Goal: Information Seeking & Learning: Learn about a topic

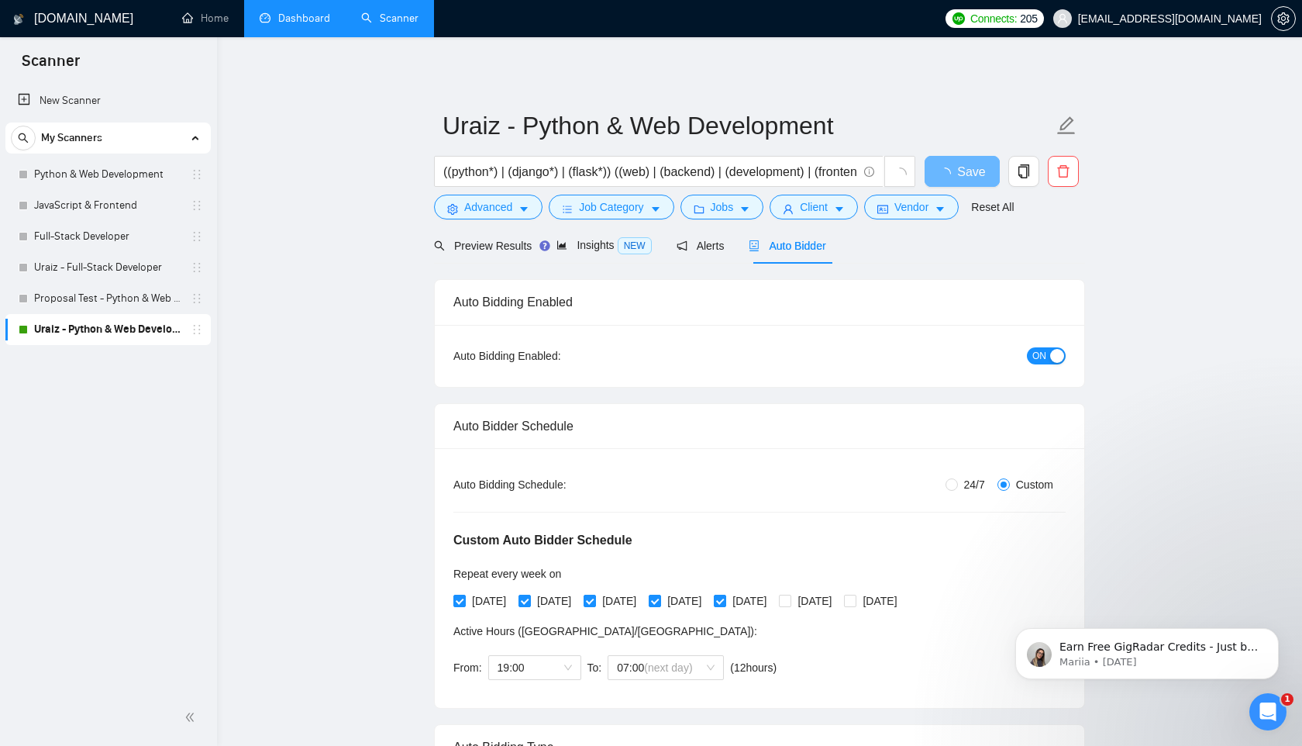
click at [277, 12] on link "Dashboard" at bounding box center [295, 18] width 71 height 13
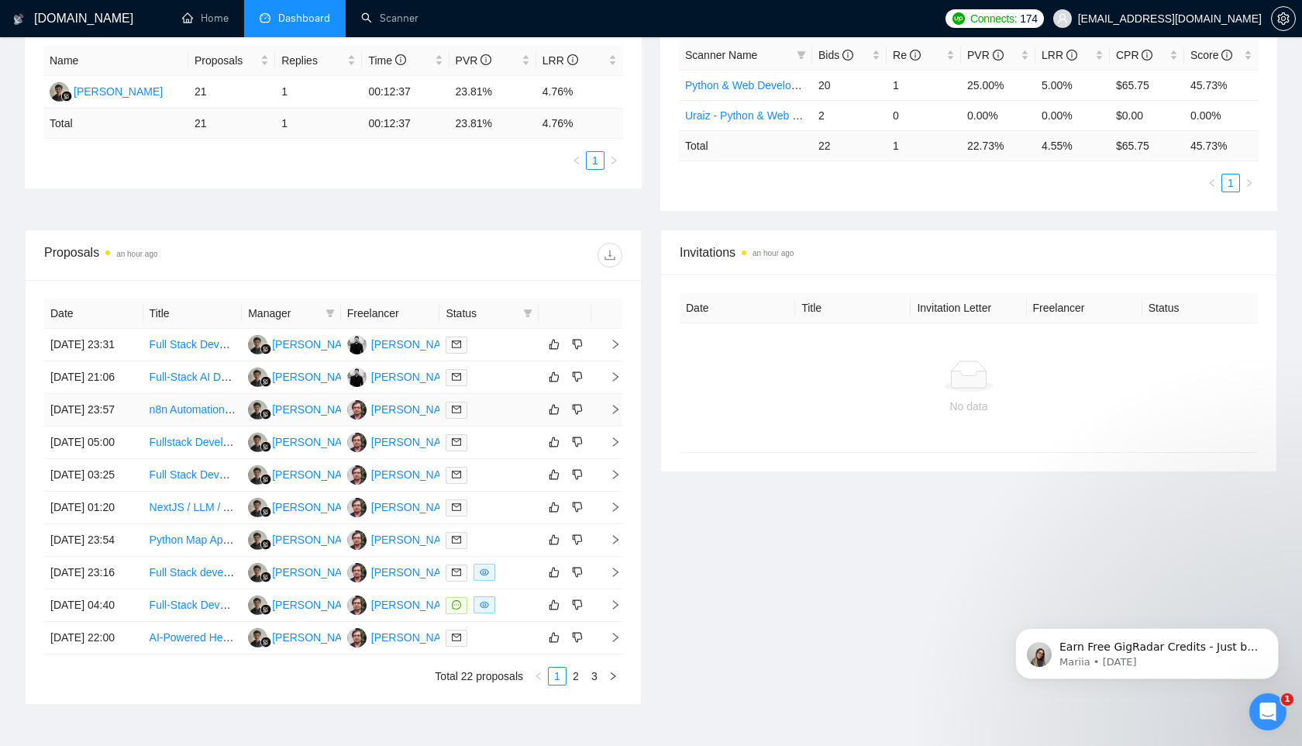
scroll to position [401, 0]
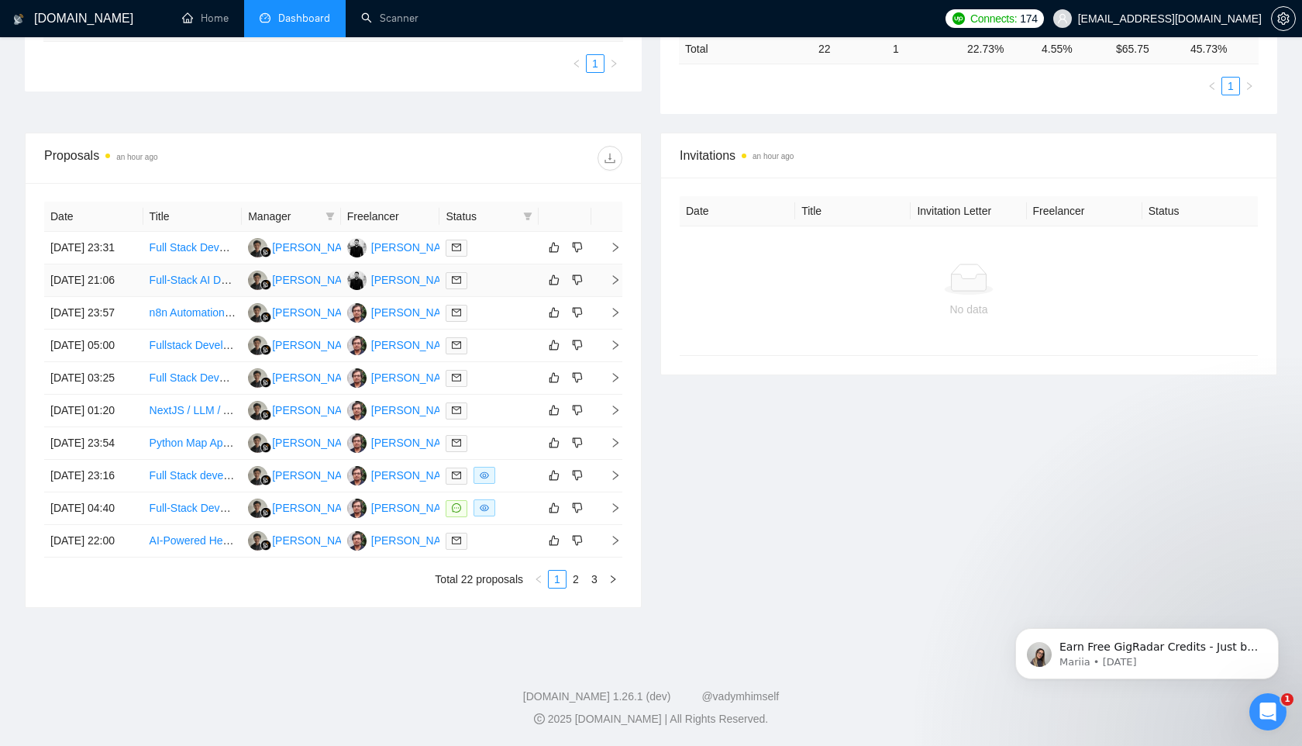
click at [187, 286] on link "Full-Stack AI Developer (LLMs/Gen AI/Python/Cloud)" at bounding box center [277, 280] width 254 height 12
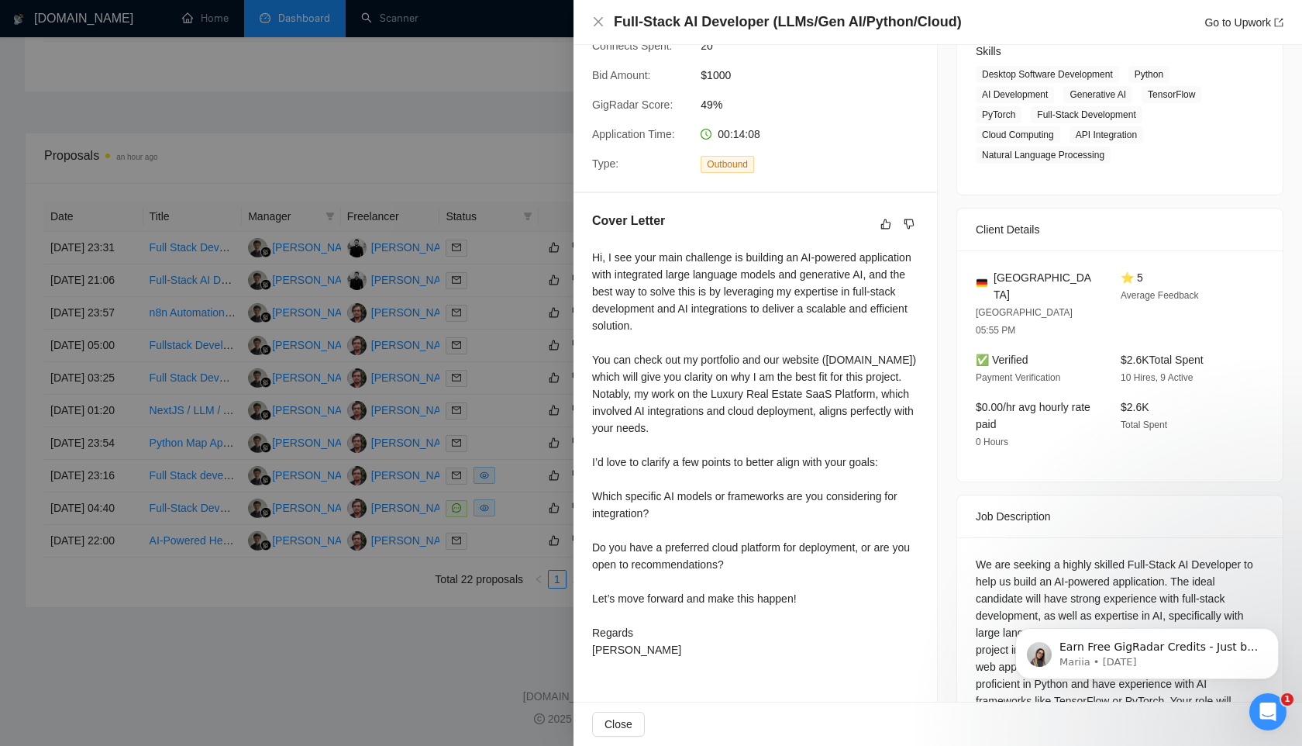
scroll to position [285, 0]
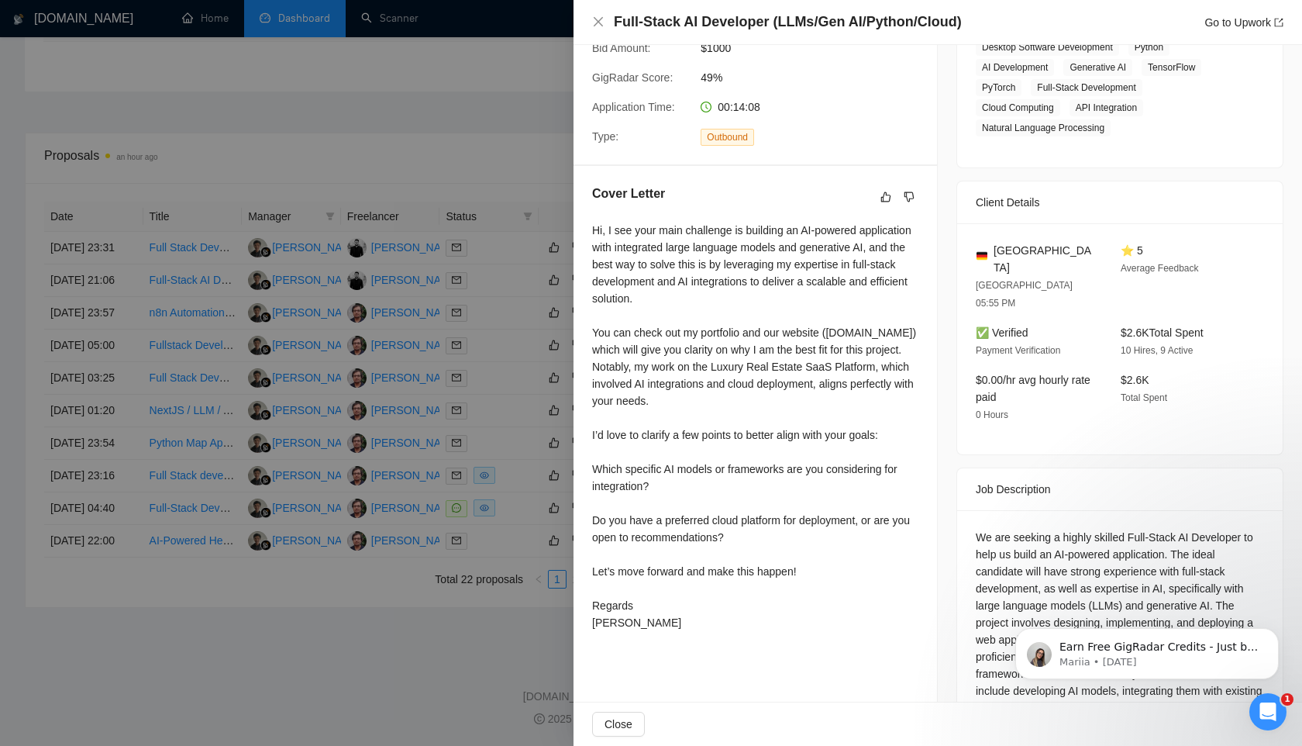
click at [515, 460] on div at bounding box center [651, 373] width 1302 height 746
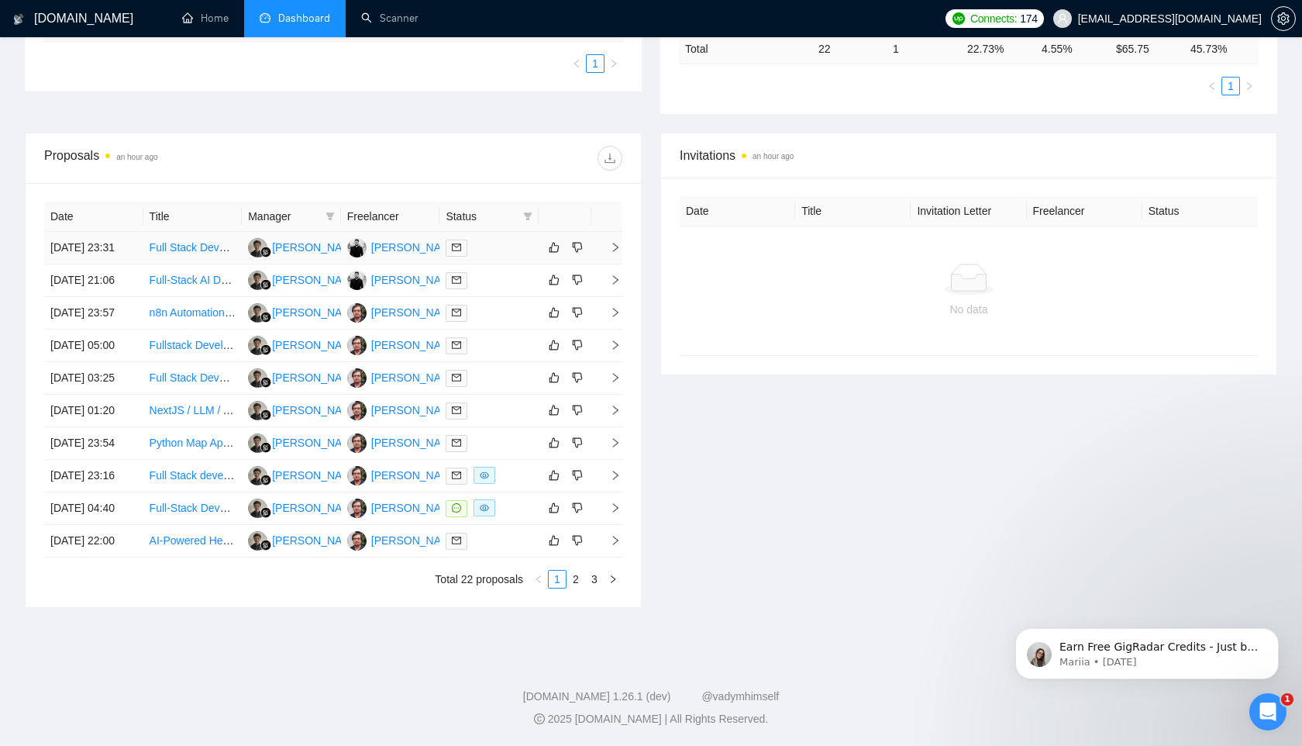
click at [196, 241] on link "Full Stack Developer – AI Integration (React/Flask)" at bounding box center [271, 247] width 243 height 12
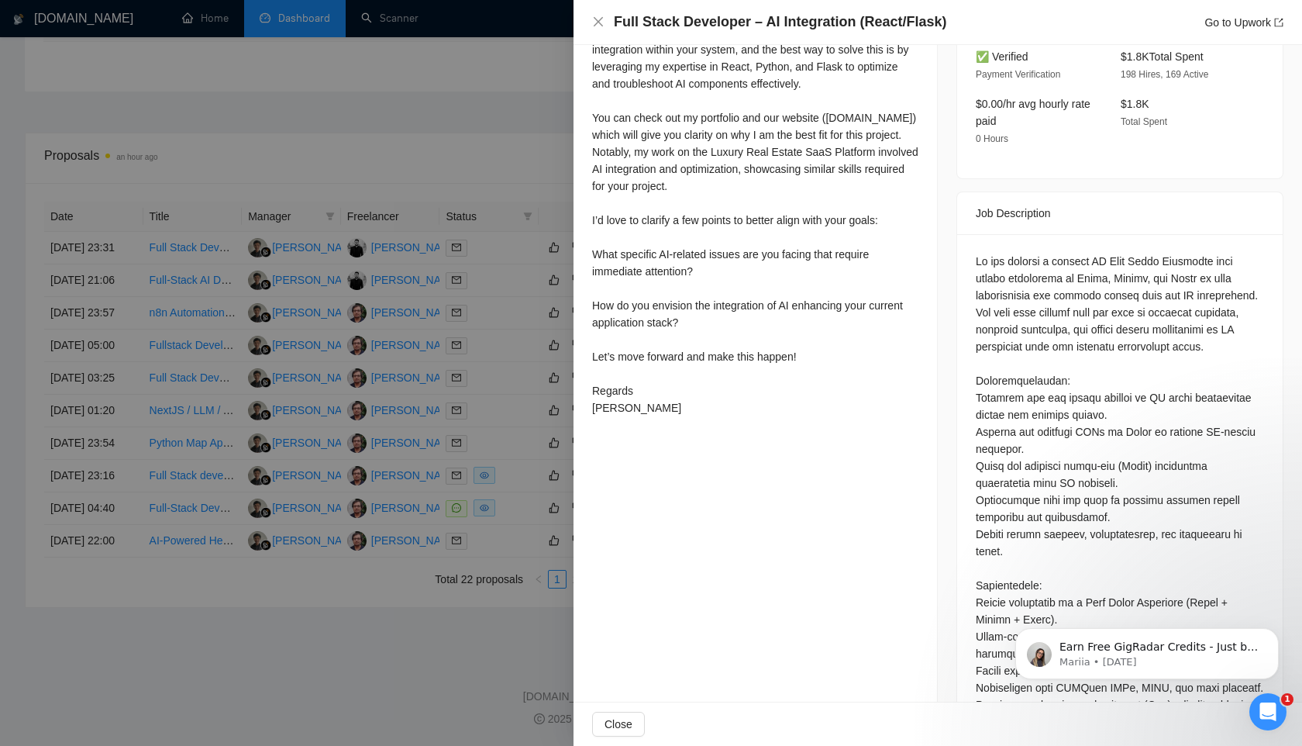
scroll to position [639, 0]
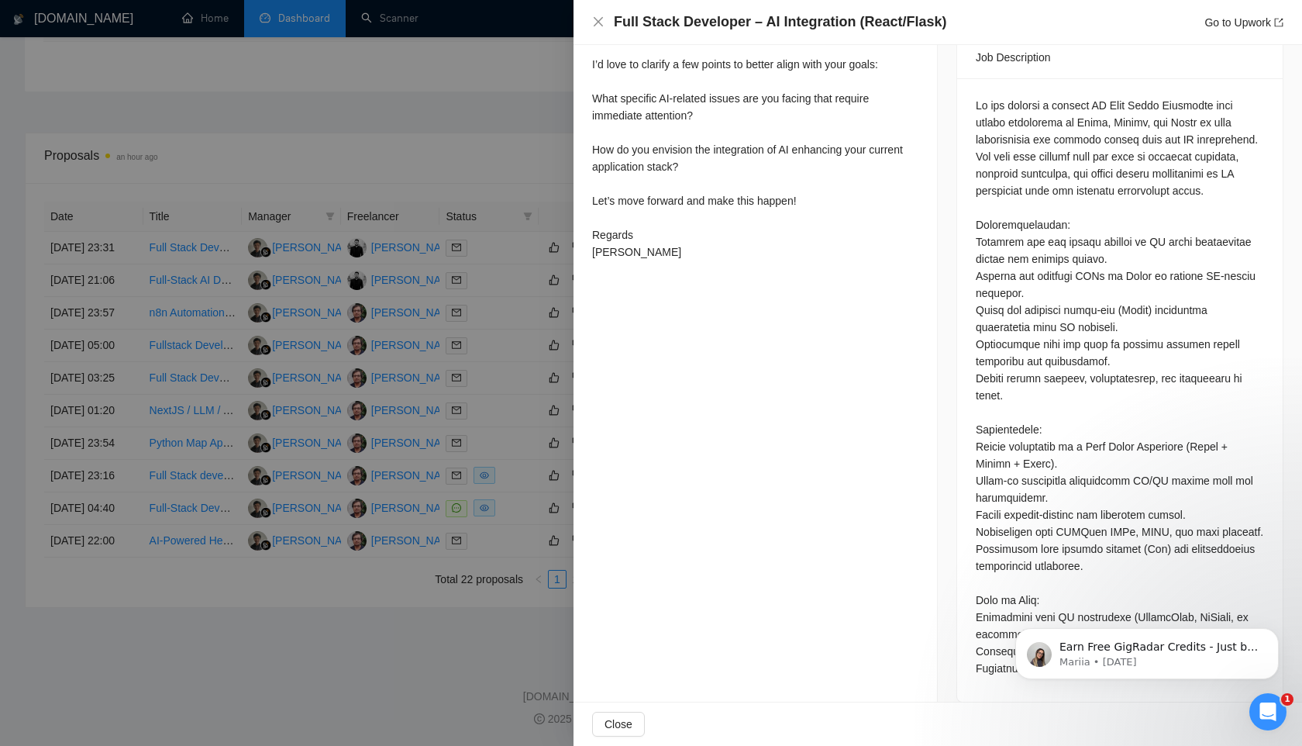
click at [1079, 521] on div at bounding box center [1120, 387] width 288 height 580
click at [449, 365] on div at bounding box center [651, 373] width 1302 height 746
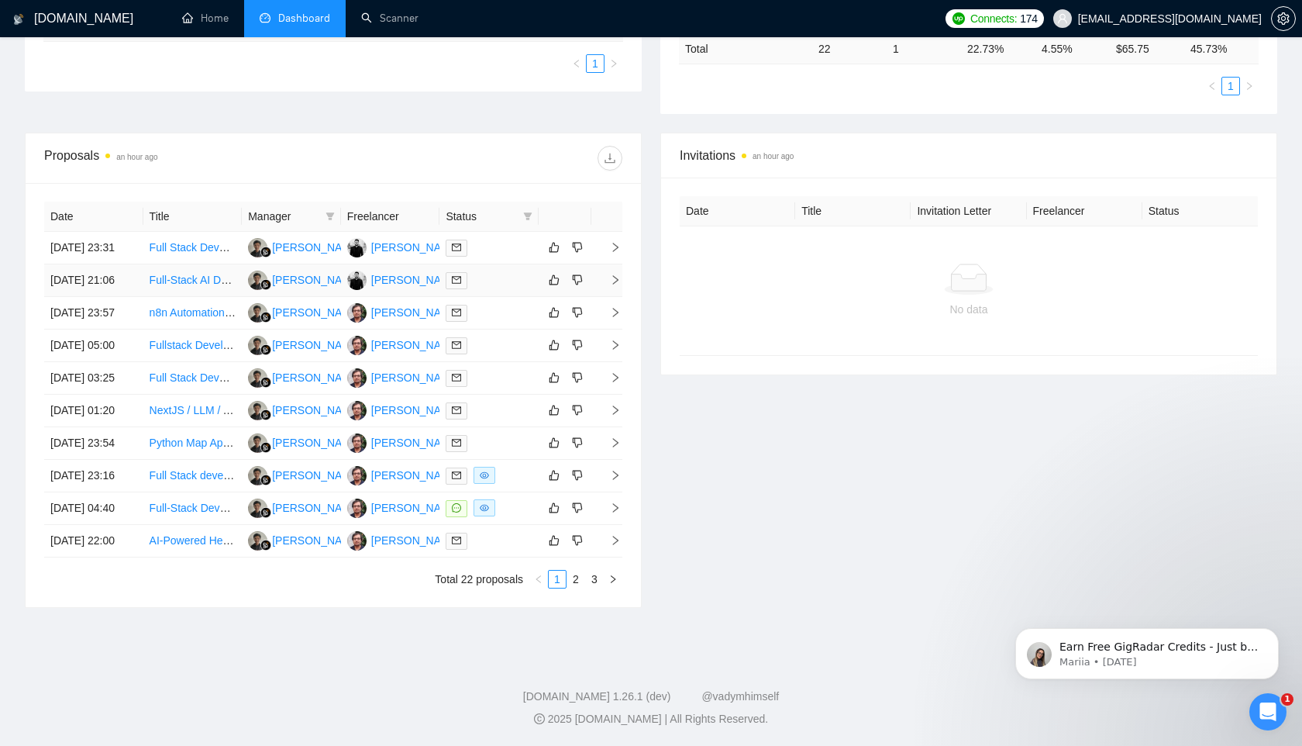
scroll to position [0, 0]
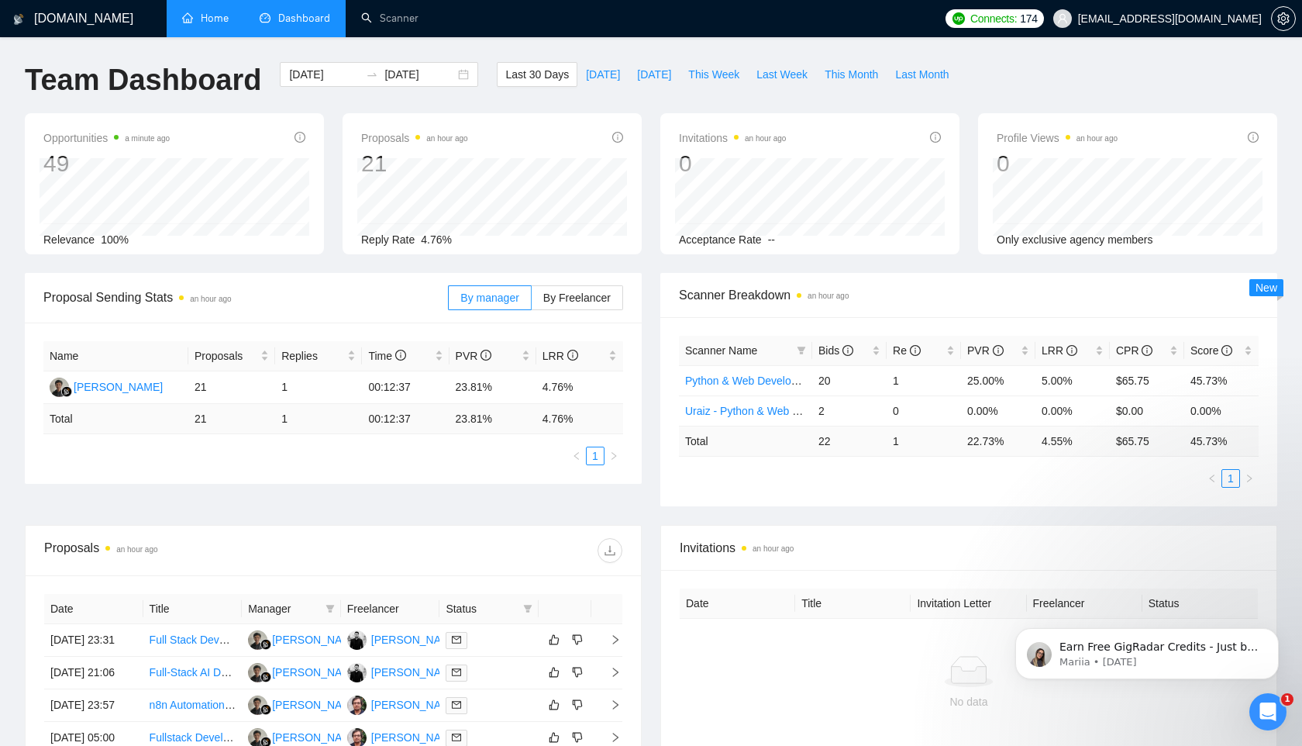
click at [191, 19] on link "Home" at bounding box center [205, 18] width 47 height 13
